Goal: Navigation & Orientation: Find specific page/section

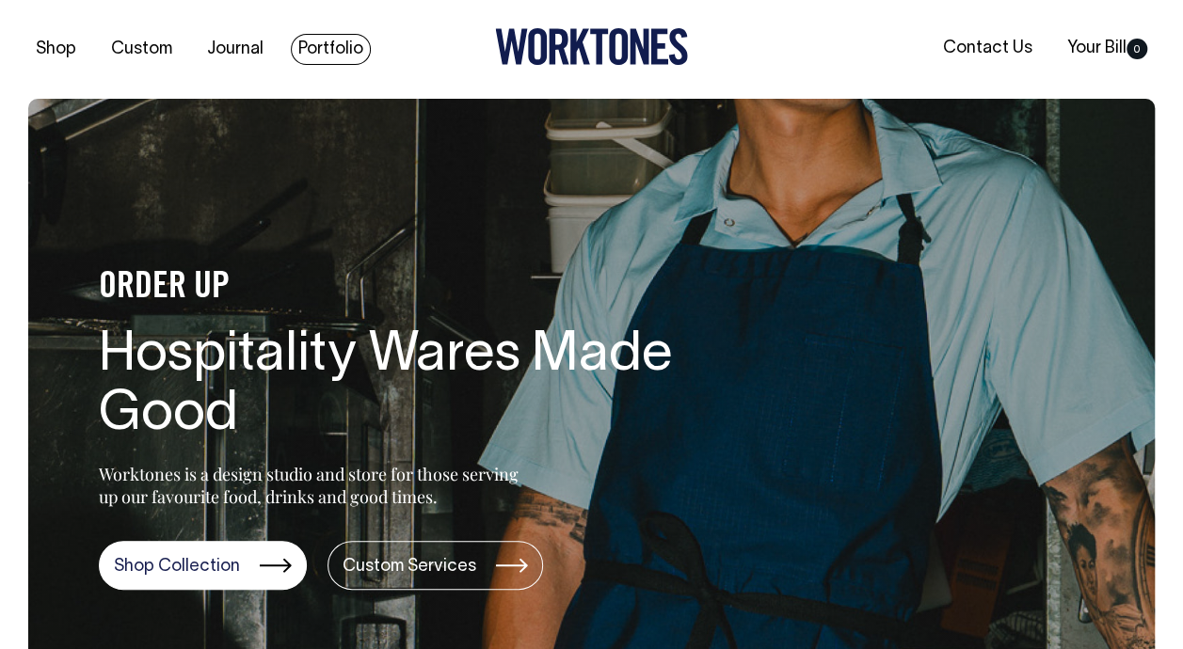
click at [329, 39] on link "Portfolio" at bounding box center [331, 49] width 80 height 31
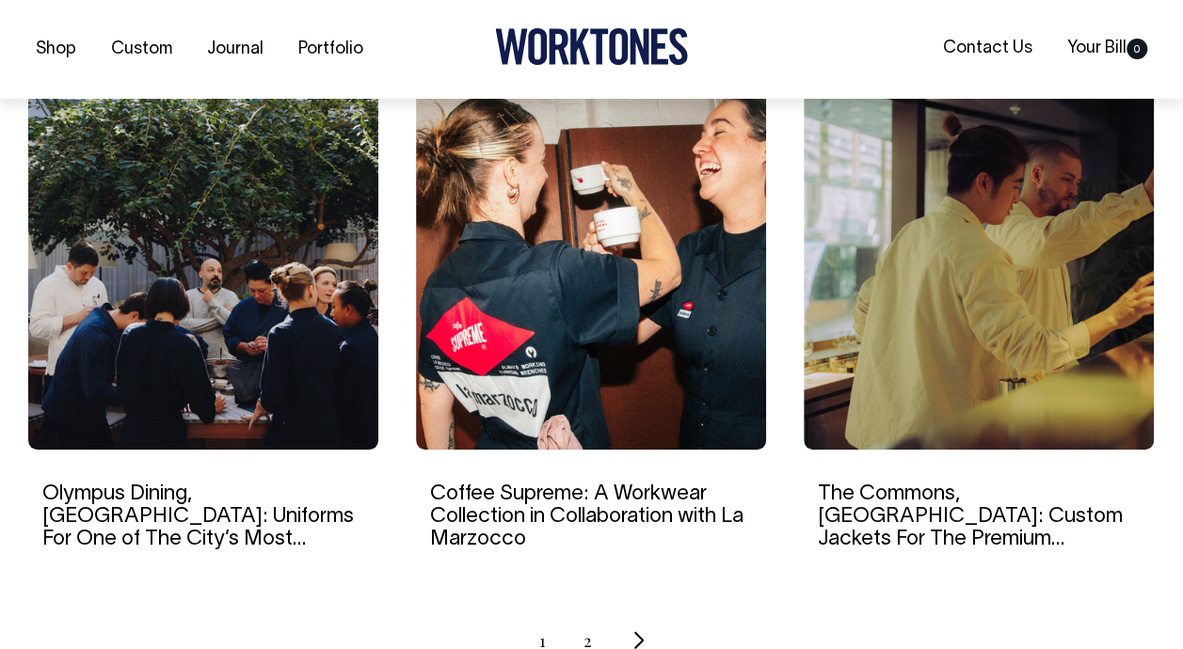
click at [973, 369] on img at bounding box center [979, 269] width 350 height 362
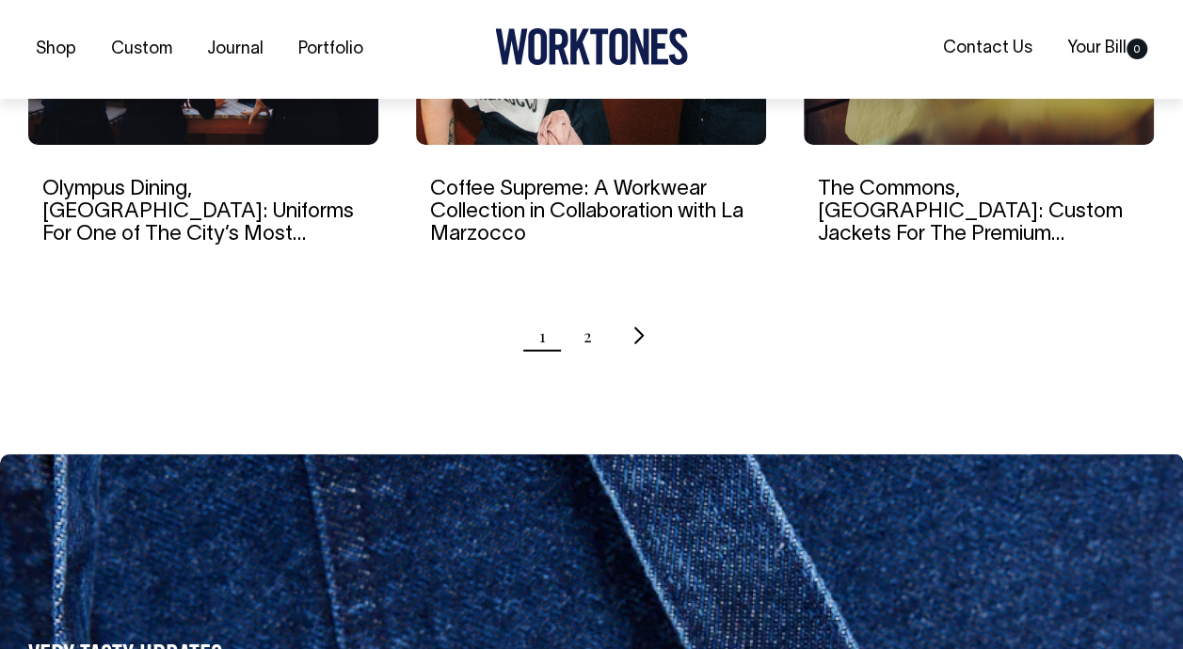
scroll to position [2092, 0]
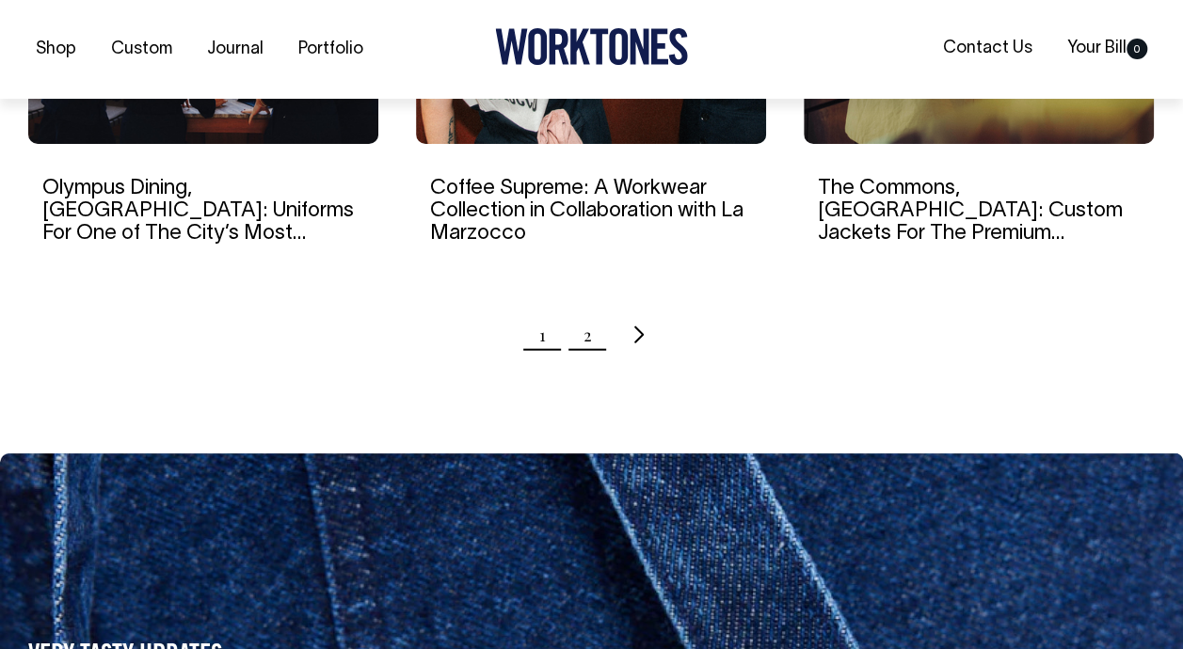
click at [589, 337] on ul "1 2" at bounding box center [591, 334] width 1126 height 47
click at [589, 337] on link "2" at bounding box center [587, 334] width 8 height 47
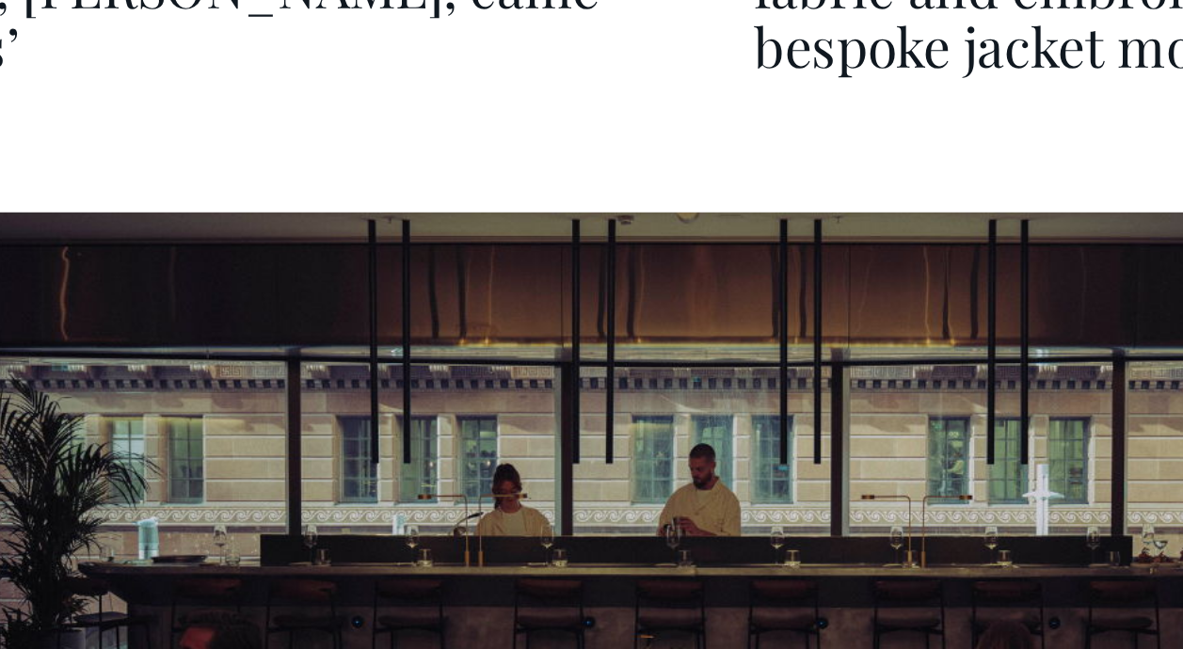
scroll to position [3966, 0]
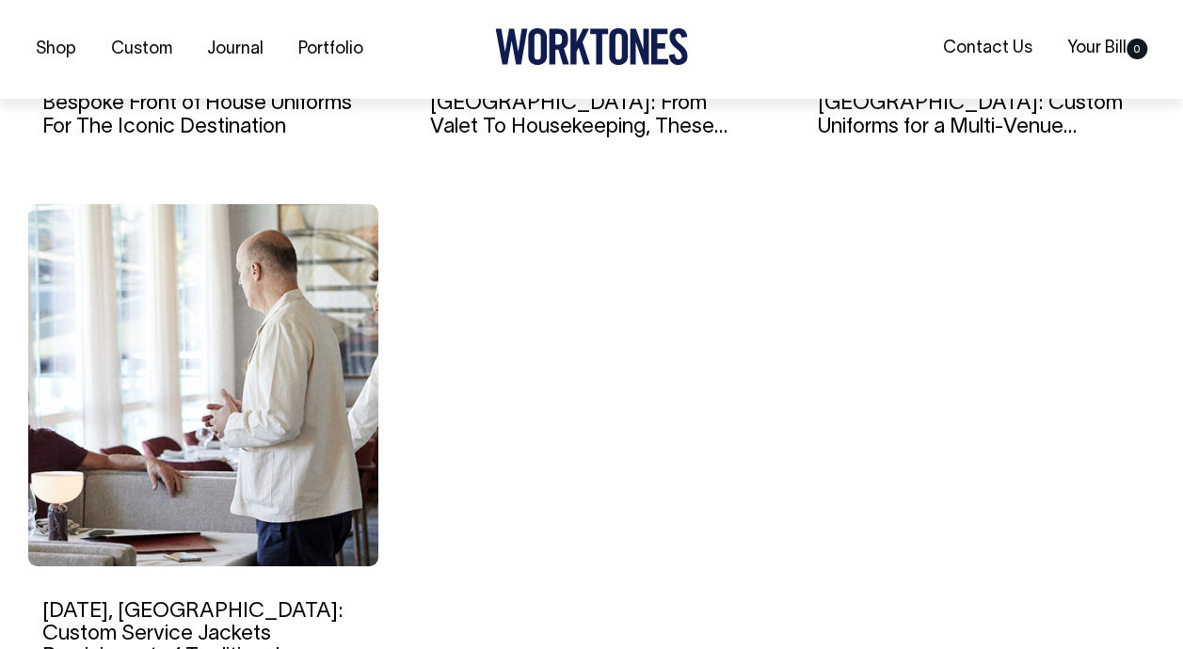
drag, startPoint x: 0, startPoint y: 0, endPoint x: 105, endPoint y: 356, distance: 370.9
click at [105, 356] on img at bounding box center [203, 385] width 350 height 362
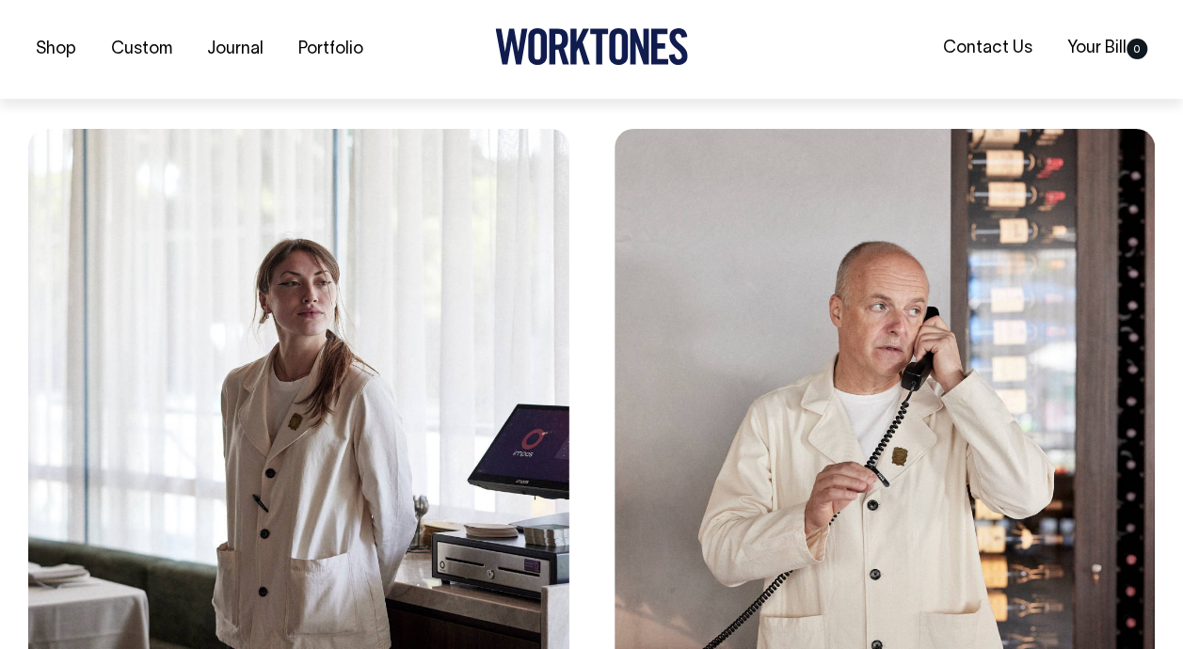
scroll to position [2949, 0]
